Goal: Check status

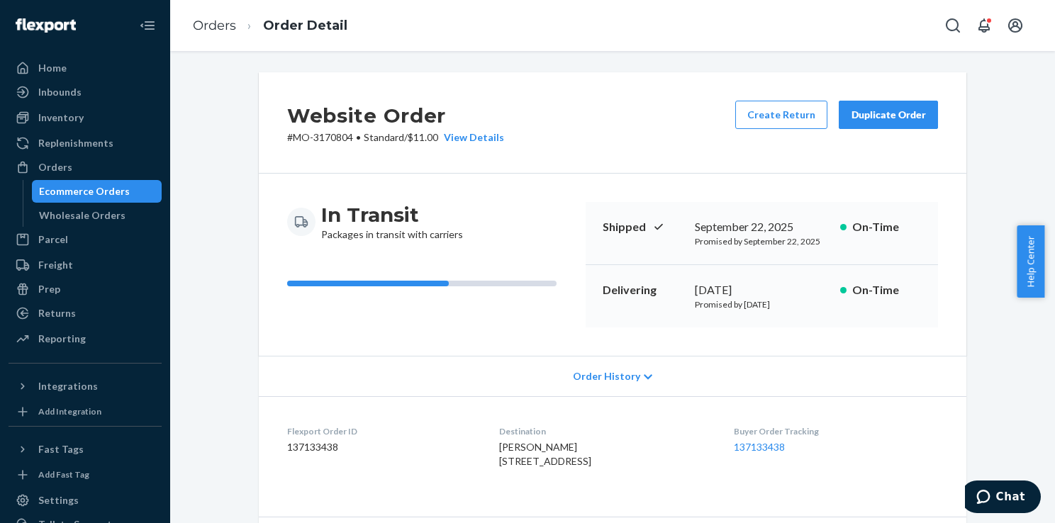
click at [112, 192] on div "Ecommerce Orders" at bounding box center [84, 191] width 91 height 14
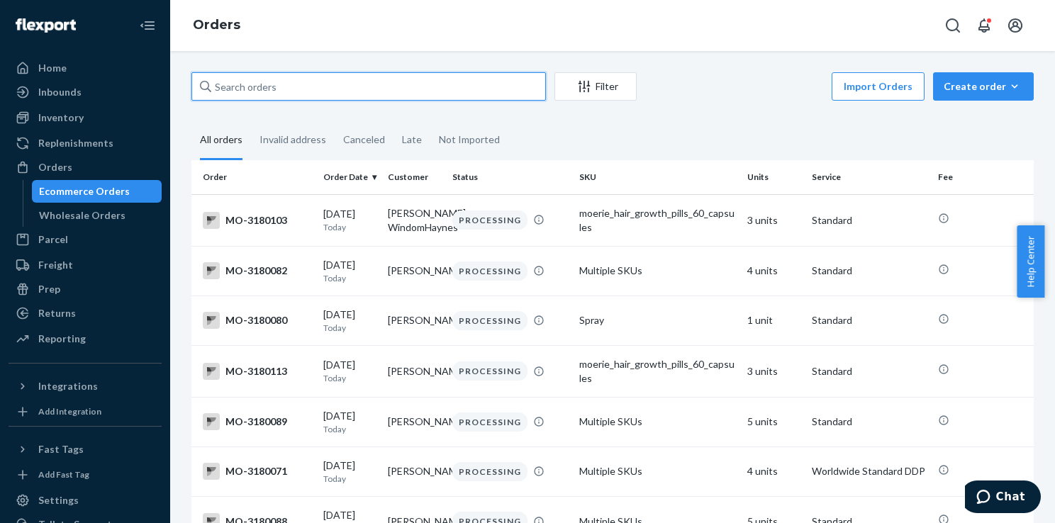
click at [330, 85] on input "text" at bounding box center [368, 86] width 355 height 28
paste input "[PERSON_NAME]"
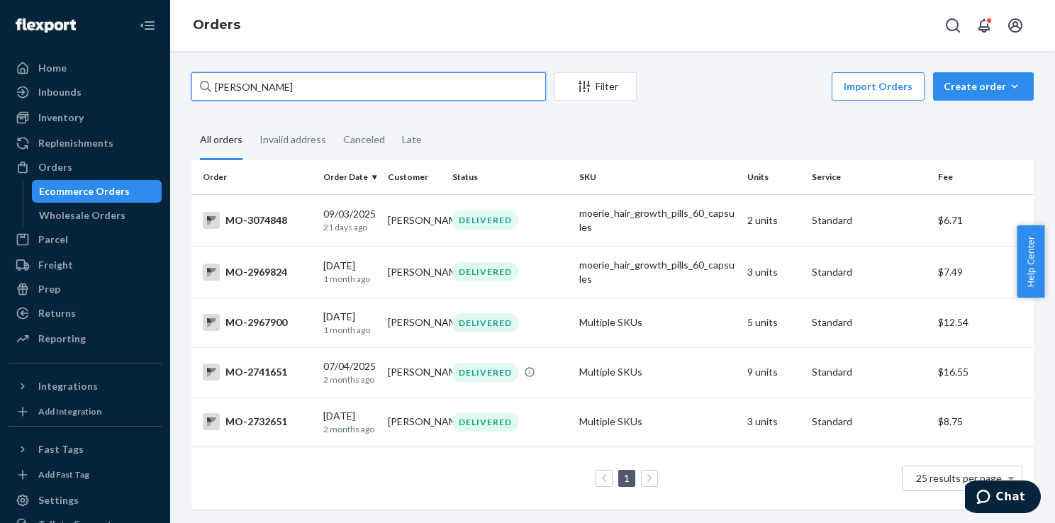
type input "[PERSON_NAME]"
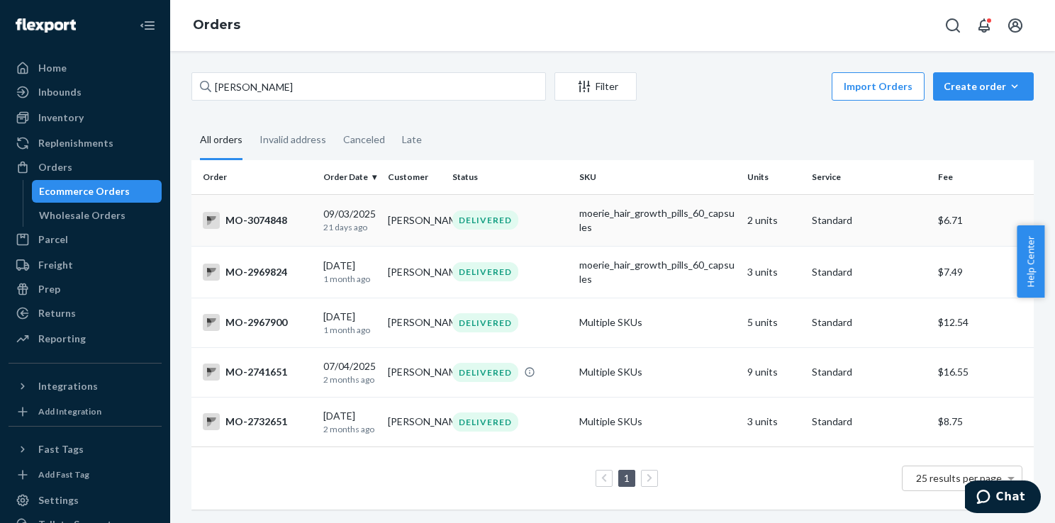
click at [314, 211] on td "MO-3074848" at bounding box center [254, 220] width 126 height 52
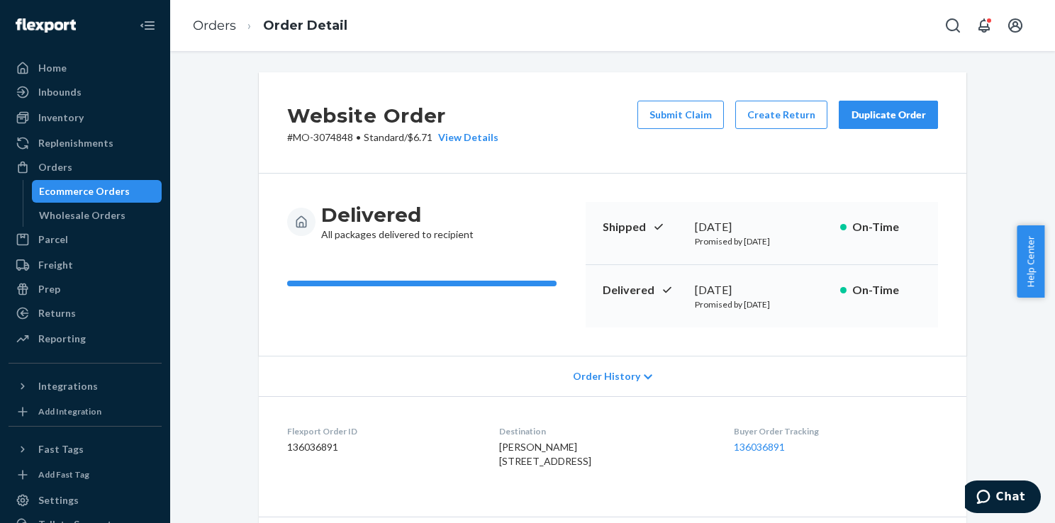
click at [332, 136] on p "# MO-3074848 • Standard / $6.71 View Details" at bounding box center [392, 137] width 211 height 14
copy p "3074848"
drag, startPoint x: 689, startPoint y: 286, endPoint x: 796, endPoint y: 286, distance: 106.4
click at [796, 286] on div "[DATE]" at bounding box center [762, 290] width 134 height 16
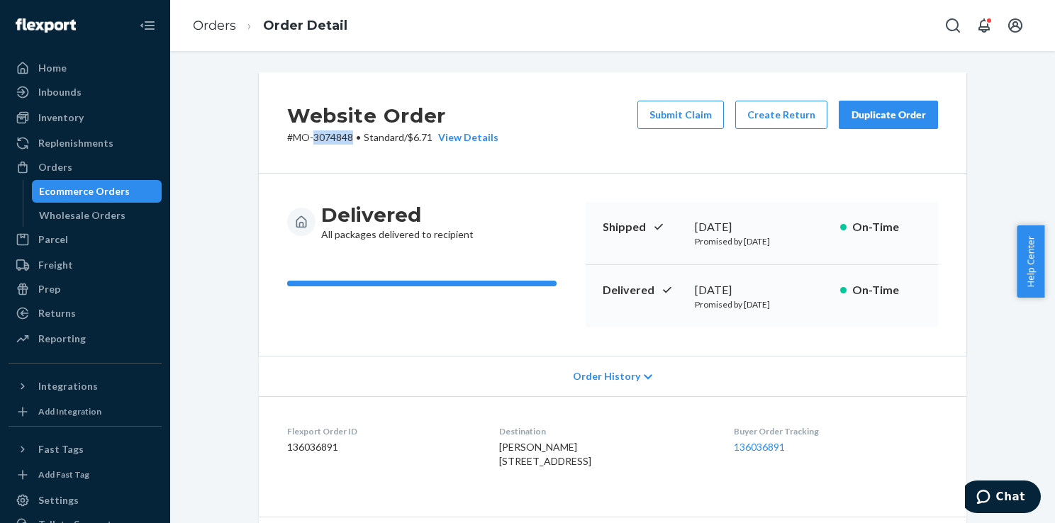
copy div "[DATE]"
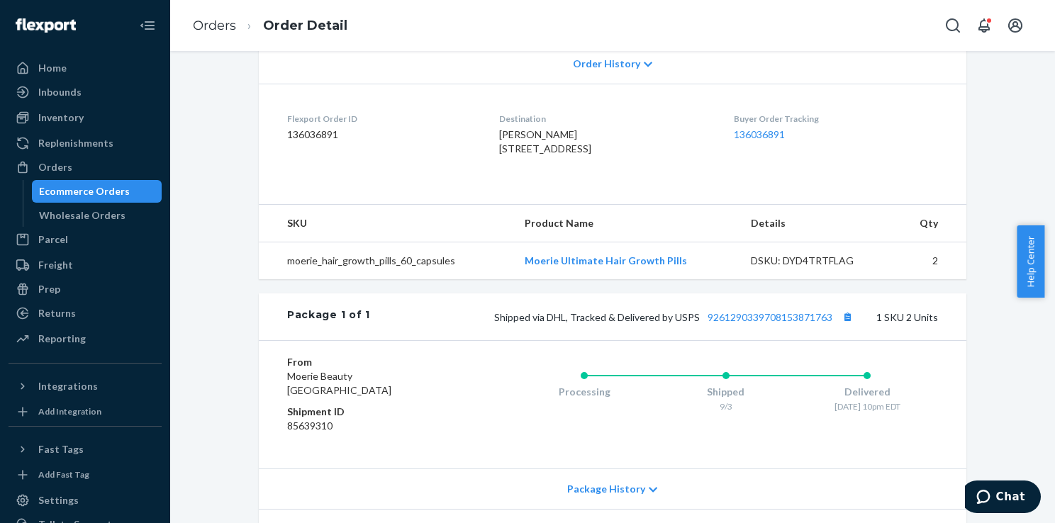
scroll to position [443, 0]
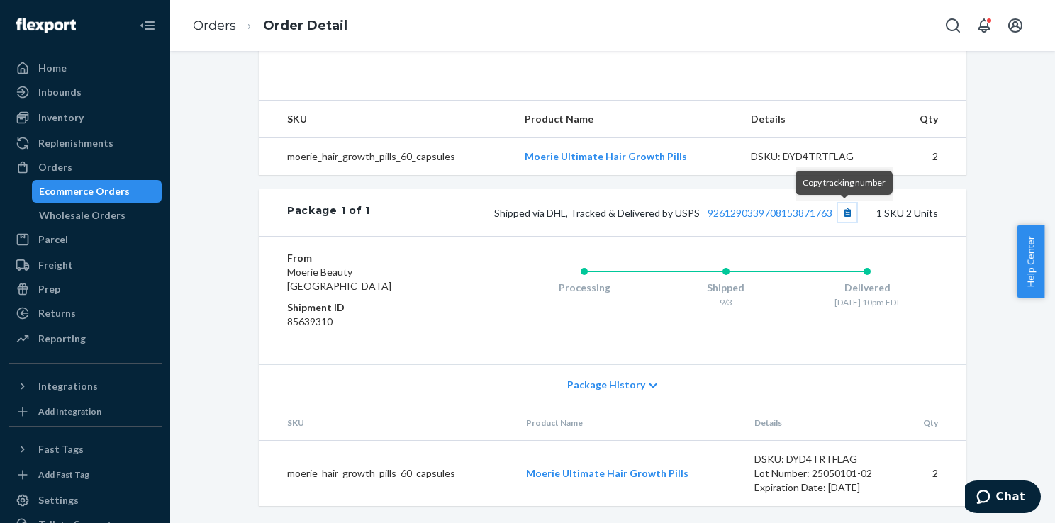
click at [846, 210] on button "Copy tracking number" at bounding box center [847, 213] width 18 height 18
drag, startPoint x: 728, startPoint y: 217, endPoint x: 715, endPoint y: 208, distance: 14.8
